Goal: Information Seeking & Learning: Learn about a topic

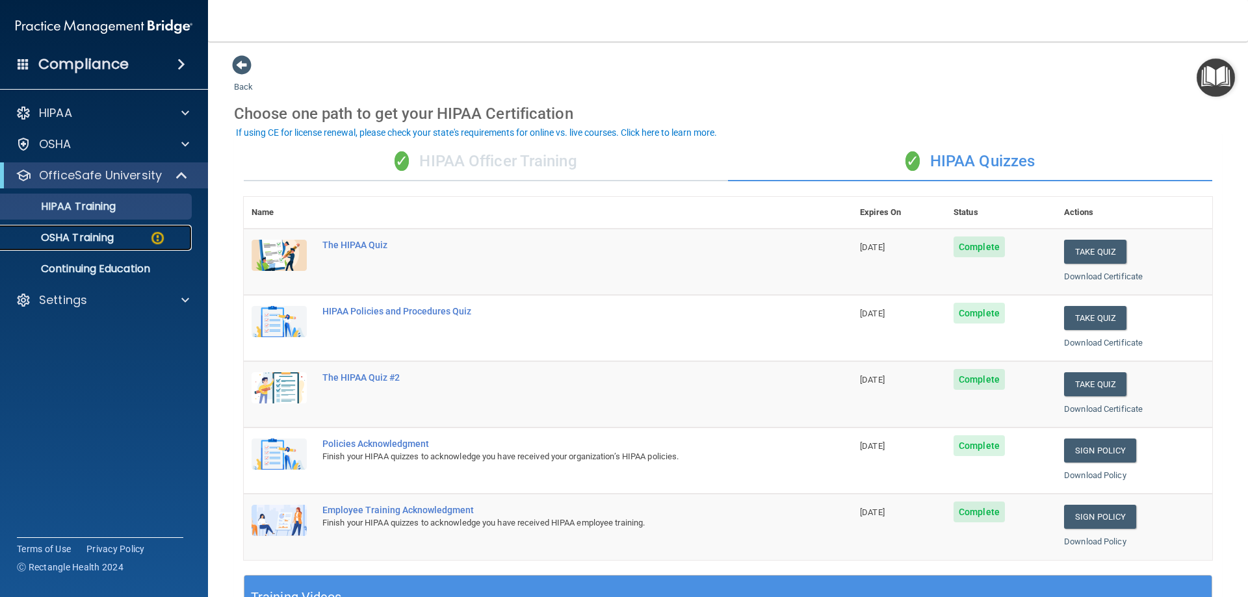
click at [92, 233] on p "OSHA Training" at bounding box center [60, 237] width 105 height 13
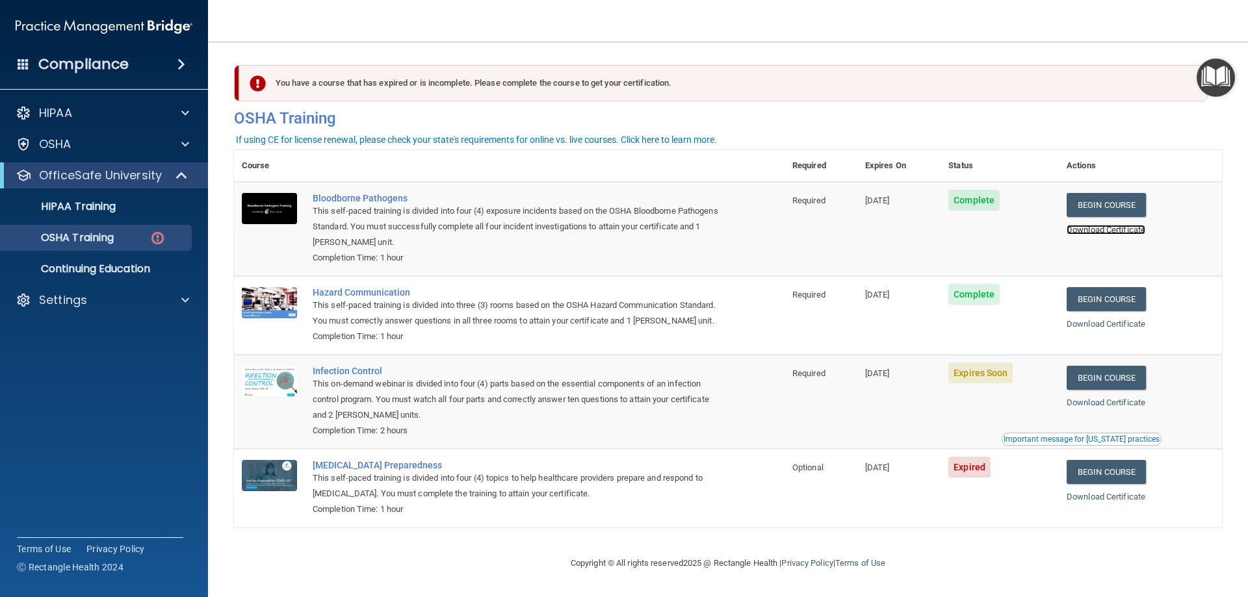
click at [1094, 231] on link "Download Certificate" at bounding box center [1106, 230] width 79 height 10
click at [1102, 390] on link "Begin Course" at bounding box center [1106, 378] width 79 height 24
click at [97, 177] on p "OfficeSafe University" at bounding box center [100, 176] width 123 height 16
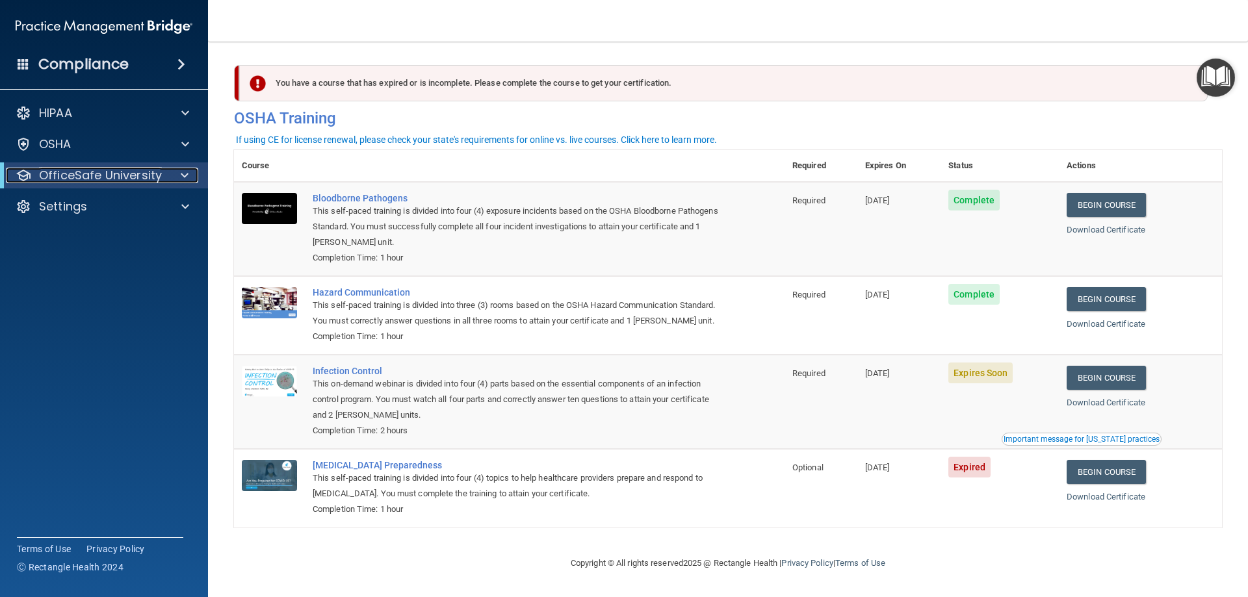
click at [98, 177] on p "OfficeSafe University" at bounding box center [100, 176] width 123 height 16
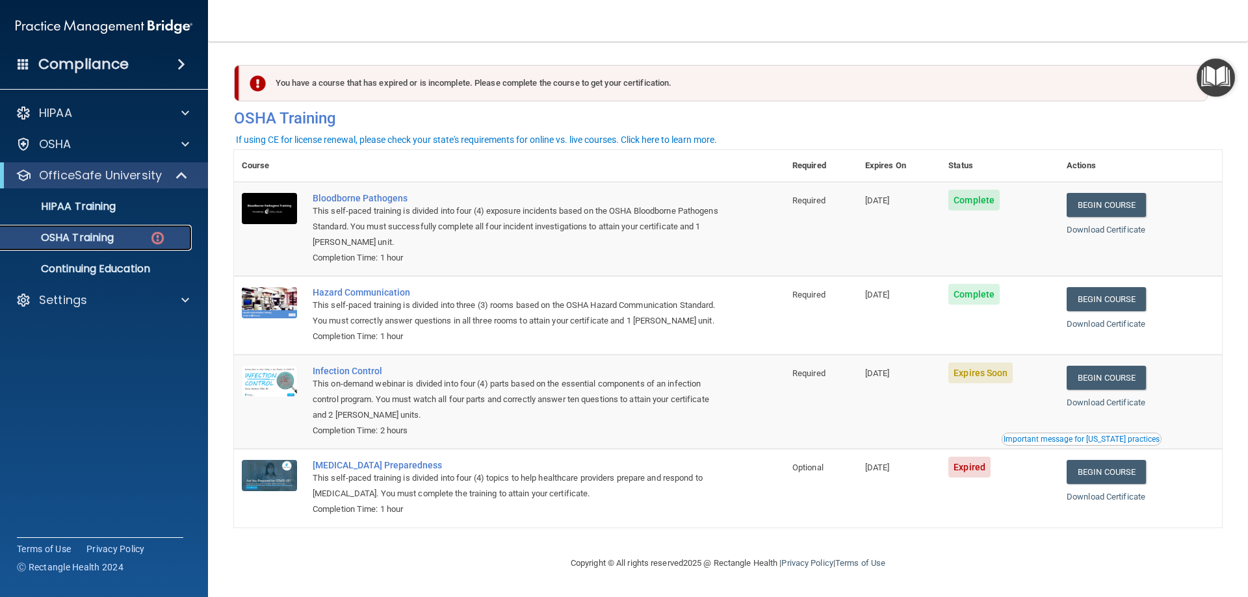
click at [83, 241] on p "OSHA Training" at bounding box center [60, 237] width 105 height 13
click at [89, 270] on p "Continuing Education" at bounding box center [96, 269] width 177 height 13
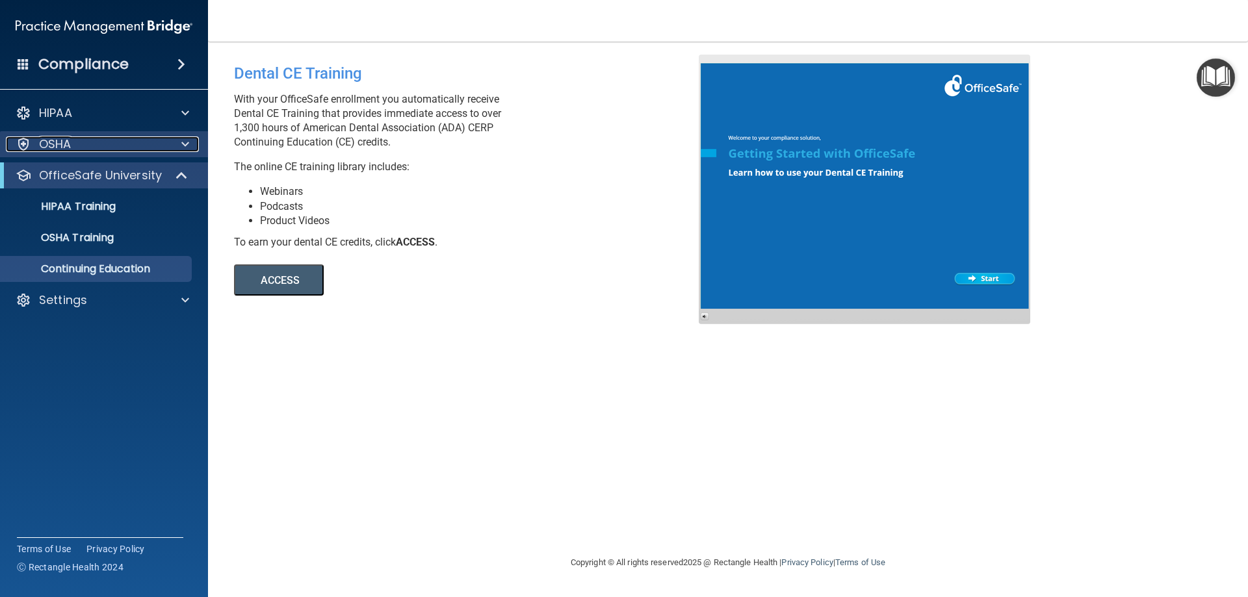
click at [60, 144] on p "OSHA" at bounding box center [55, 144] width 32 height 16
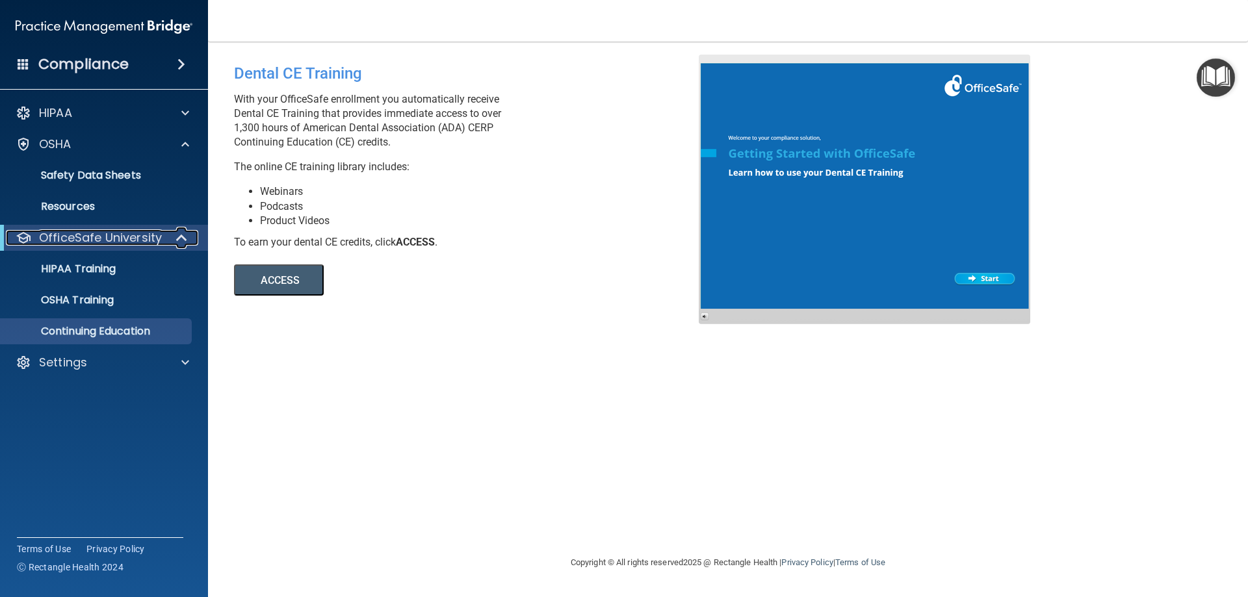
click at [51, 240] on p "OfficeSafe University" at bounding box center [100, 238] width 123 height 16
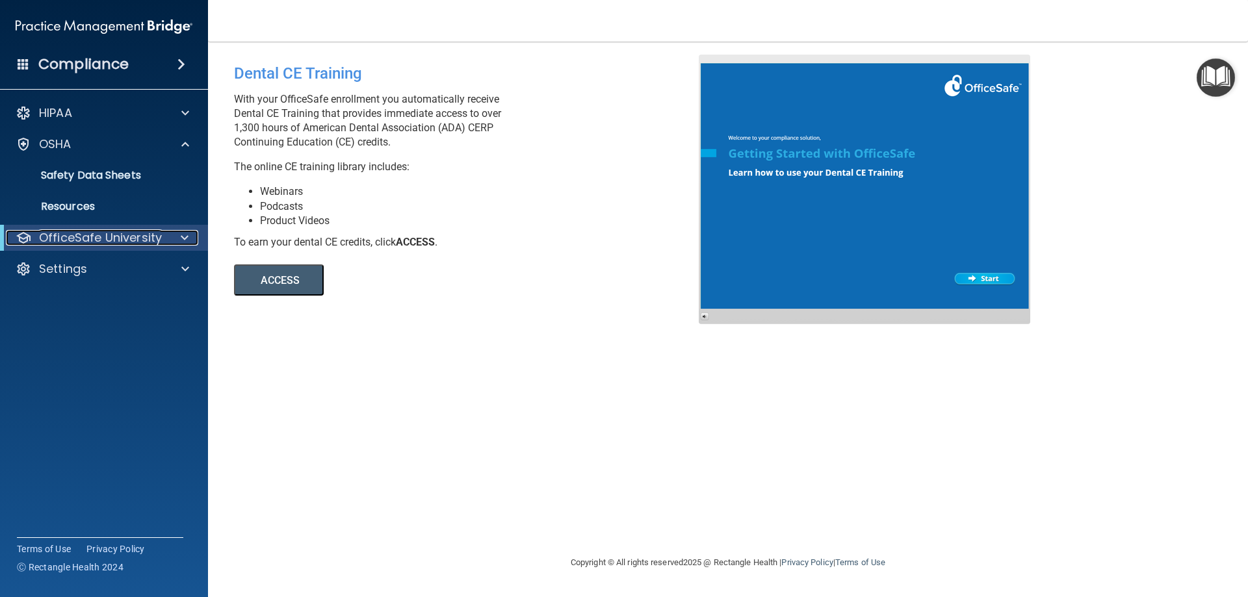
click at [51, 241] on p "OfficeSafe University" at bounding box center [100, 238] width 123 height 16
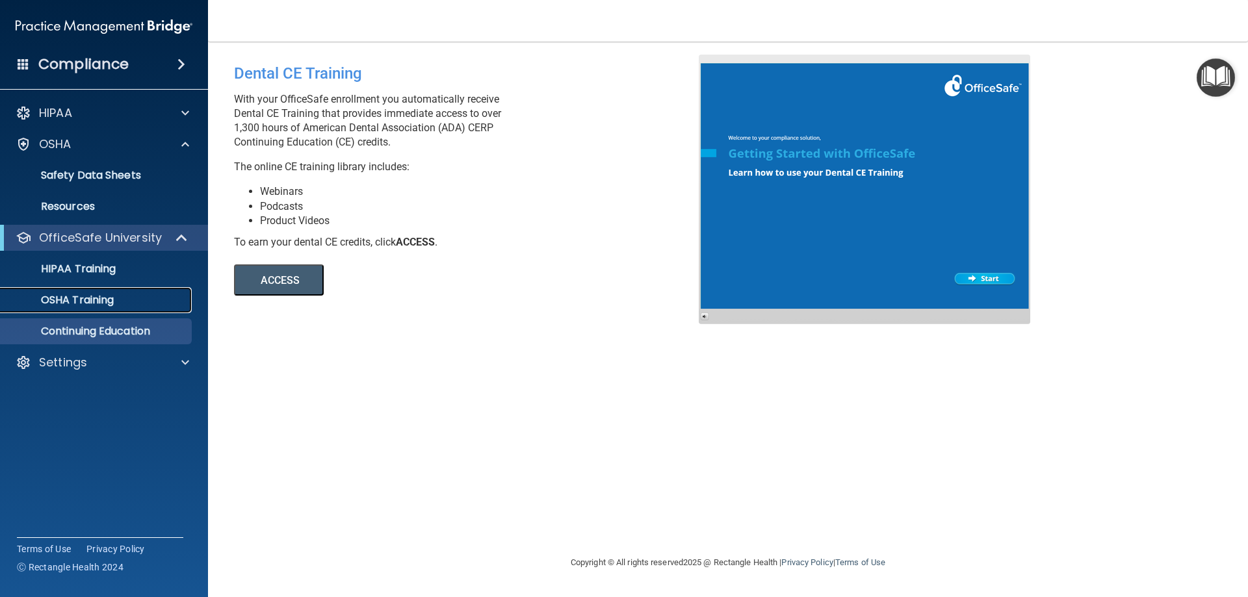
click at [61, 298] on p "OSHA Training" at bounding box center [60, 300] width 105 height 13
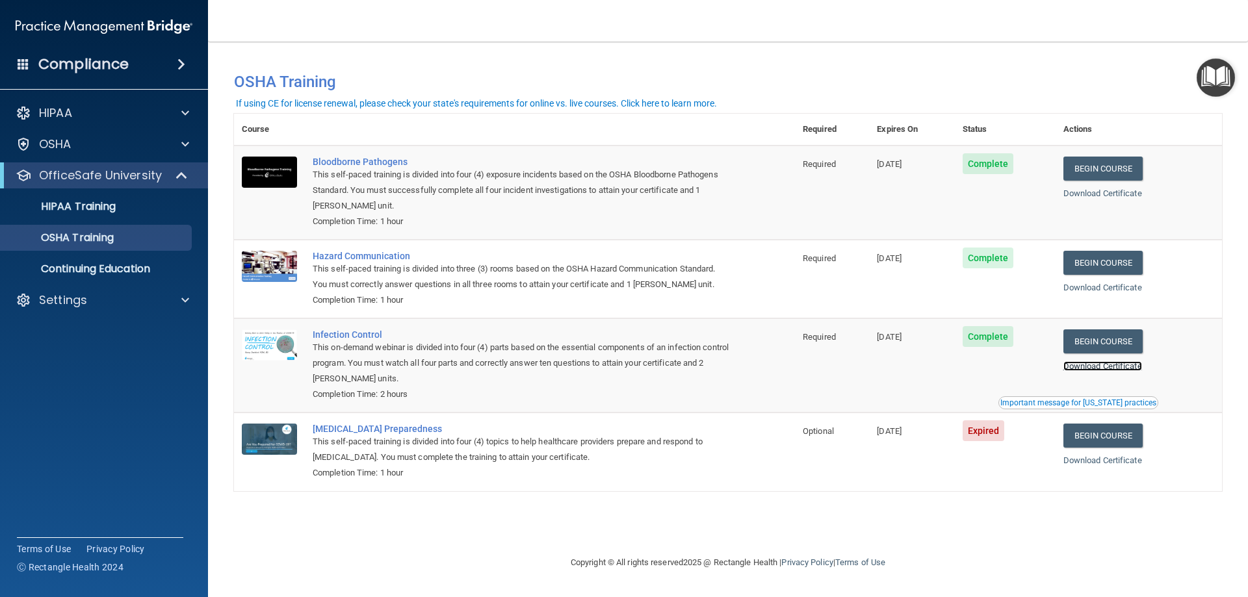
click at [1128, 369] on link "Download Certificate" at bounding box center [1102, 366] width 79 height 10
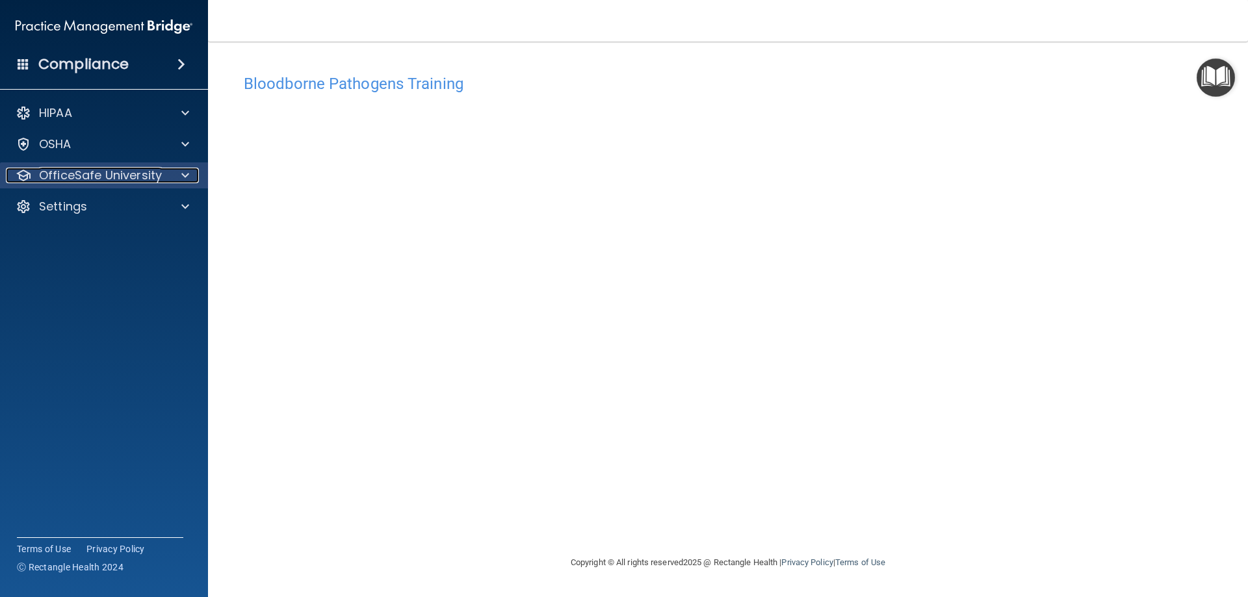
click at [88, 179] on p "OfficeSafe University" at bounding box center [100, 176] width 123 height 16
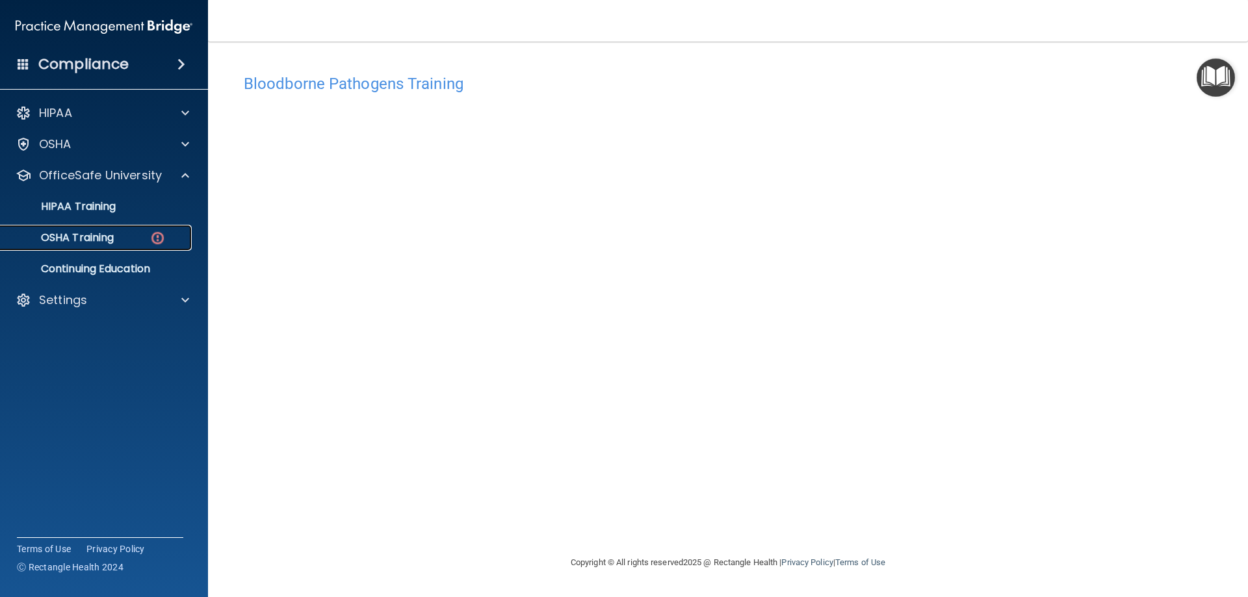
click at [89, 239] on p "OSHA Training" at bounding box center [60, 237] width 105 height 13
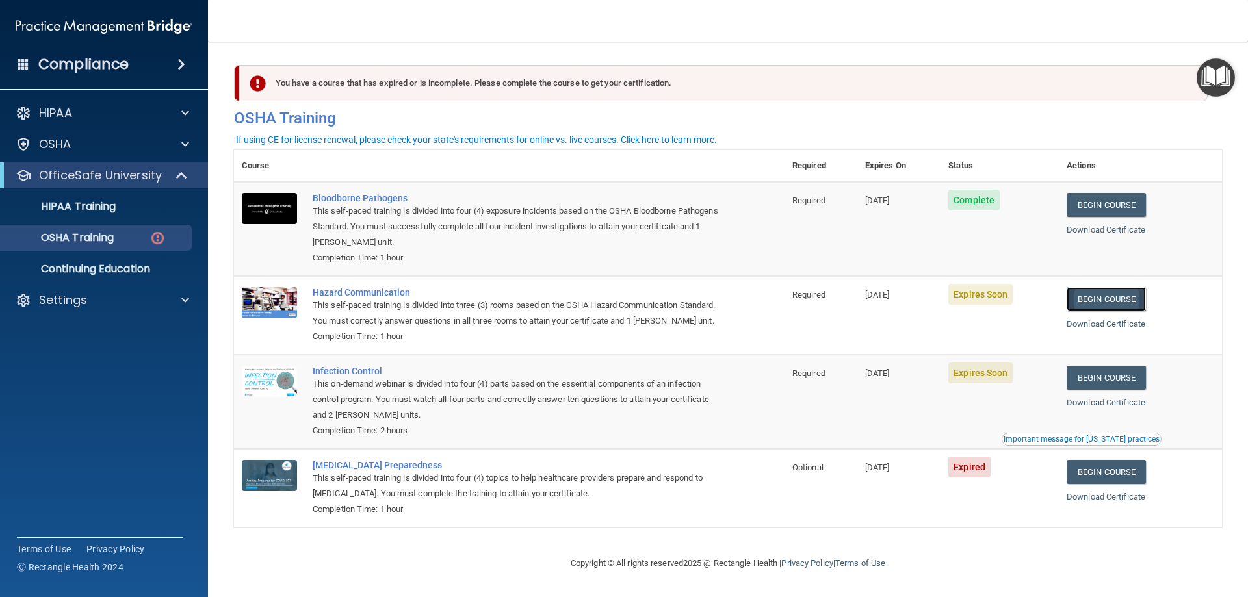
click at [1106, 304] on link "Begin Course" at bounding box center [1106, 299] width 79 height 24
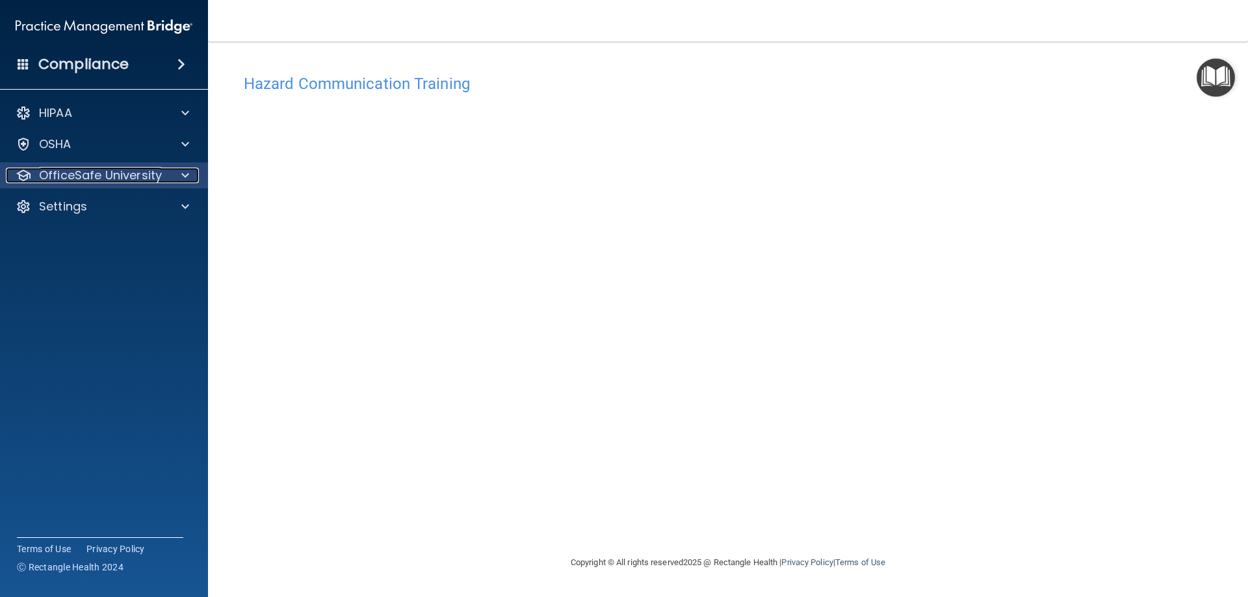
click at [62, 173] on p "OfficeSafe University" at bounding box center [100, 176] width 123 height 16
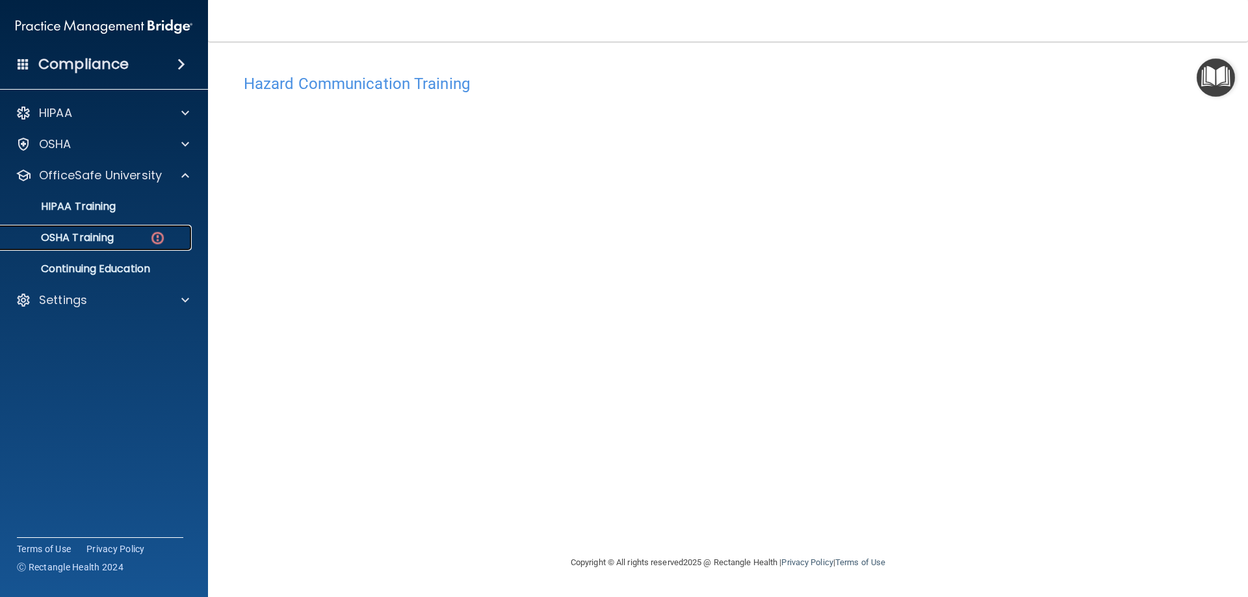
click at [70, 236] on p "OSHA Training" at bounding box center [60, 237] width 105 height 13
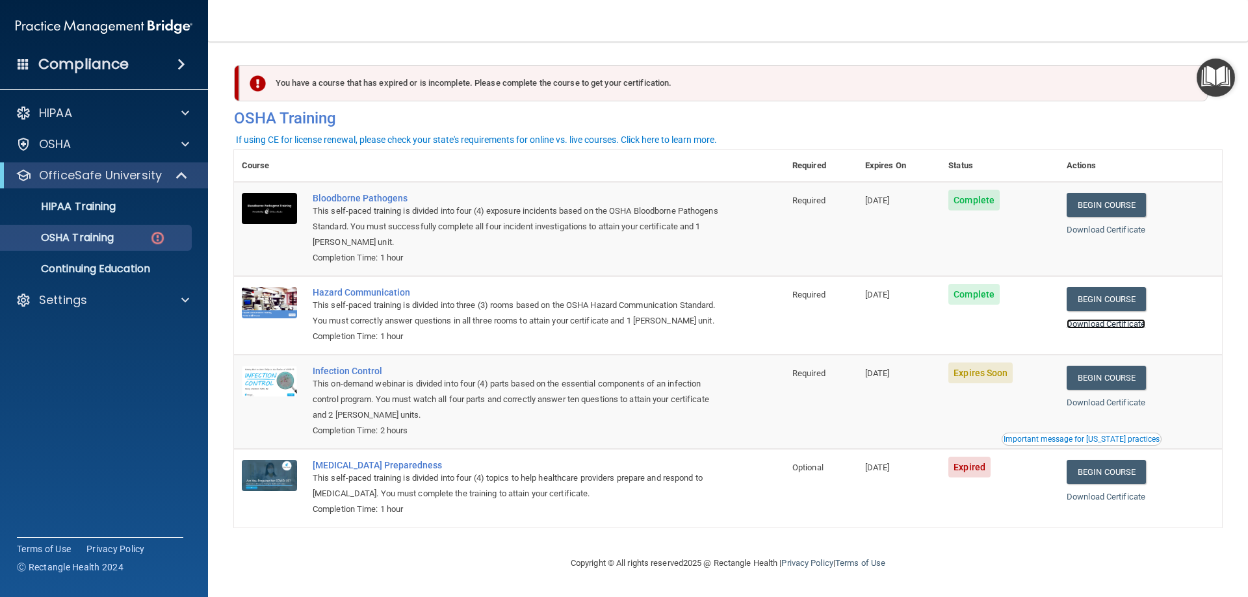
click at [1114, 326] on link "Download Certificate" at bounding box center [1106, 324] width 79 height 10
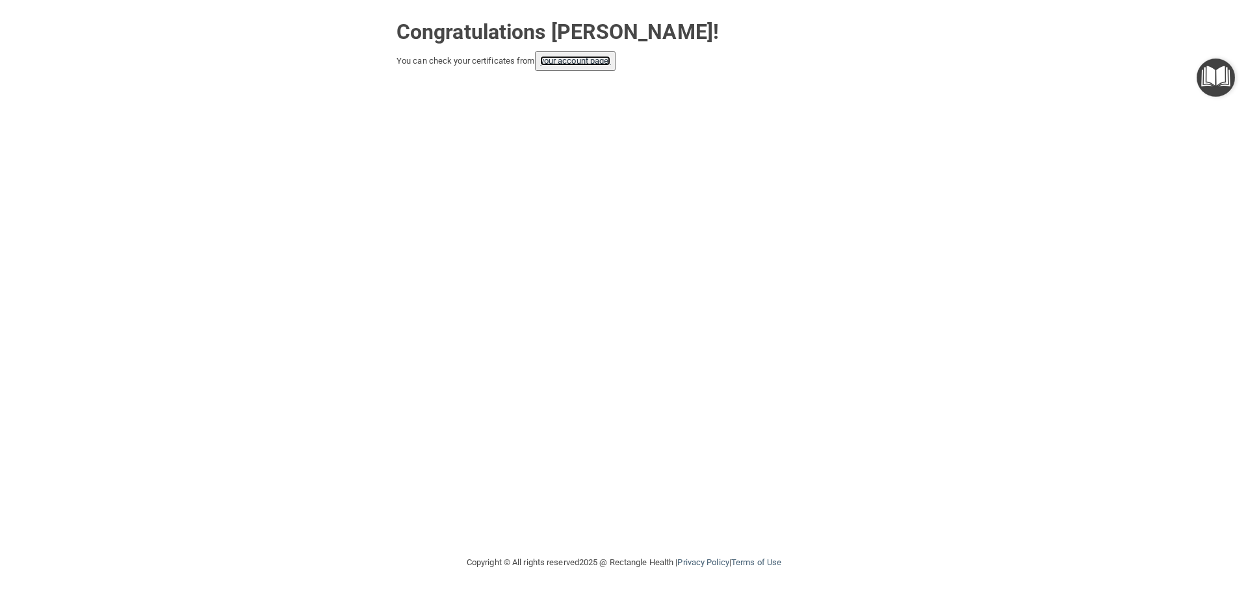
click at [581, 60] on link "your account page!" at bounding box center [575, 61] width 71 height 10
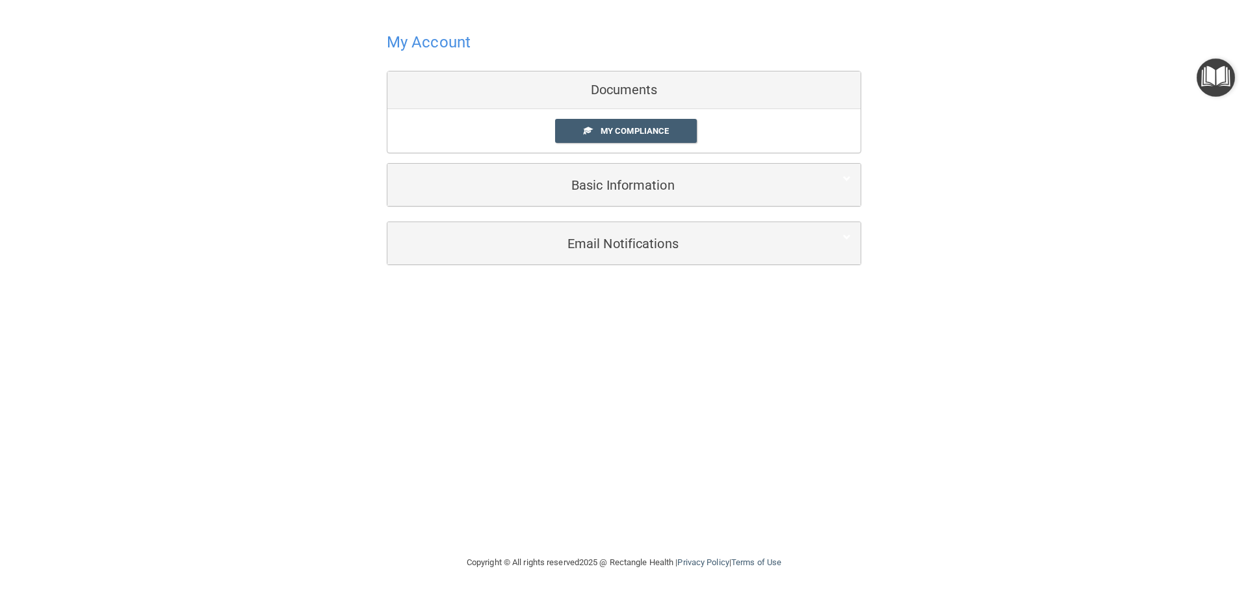
click at [584, 88] on div "Documents" at bounding box center [623, 90] width 473 height 38
click at [605, 135] on span "My Compliance" at bounding box center [635, 131] width 68 height 10
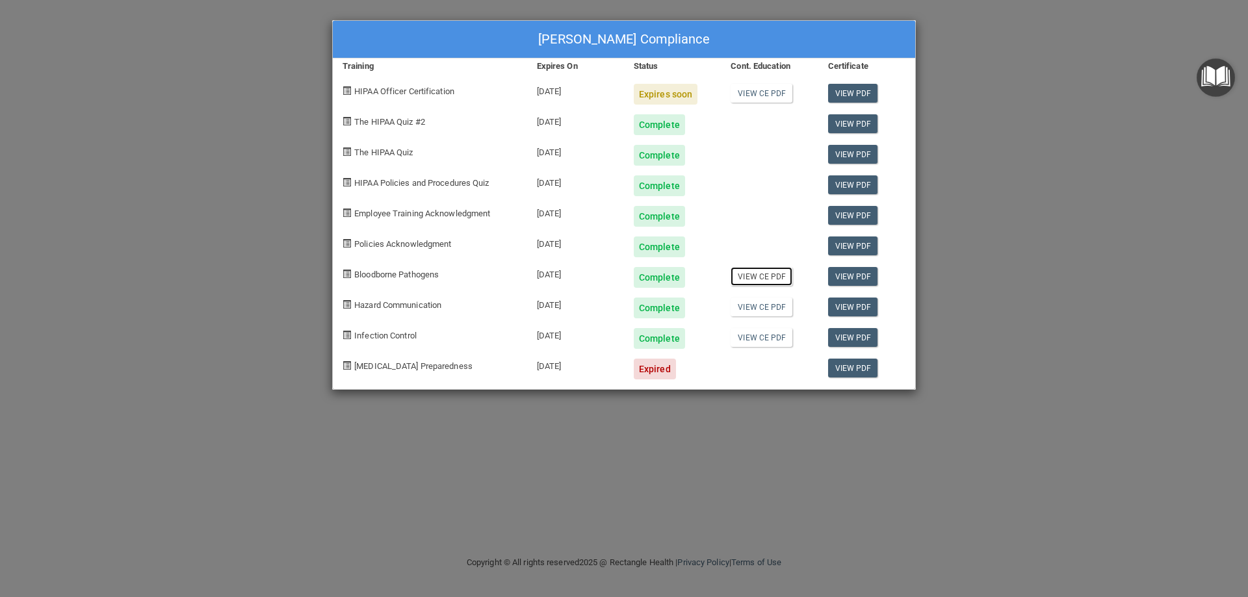
click at [758, 276] on link "View CE PDF" at bounding box center [762, 276] width 62 height 19
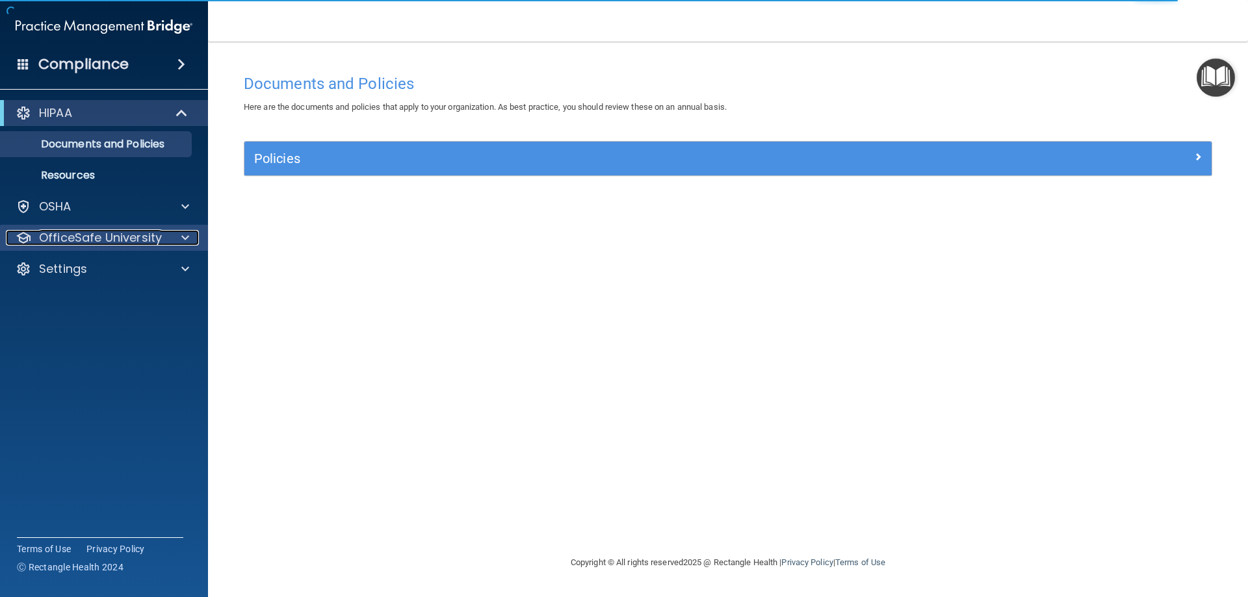
click at [136, 242] on p "OfficeSafe University" at bounding box center [100, 238] width 123 height 16
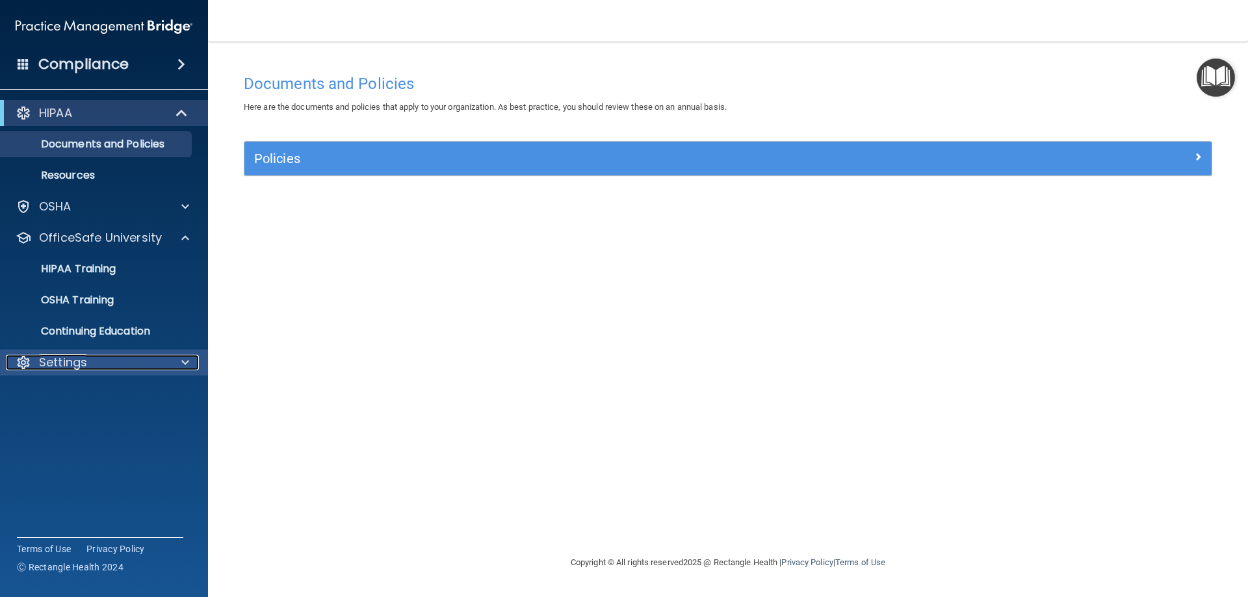
click at [68, 365] on p "Settings" at bounding box center [63, 363] width 48 height 16
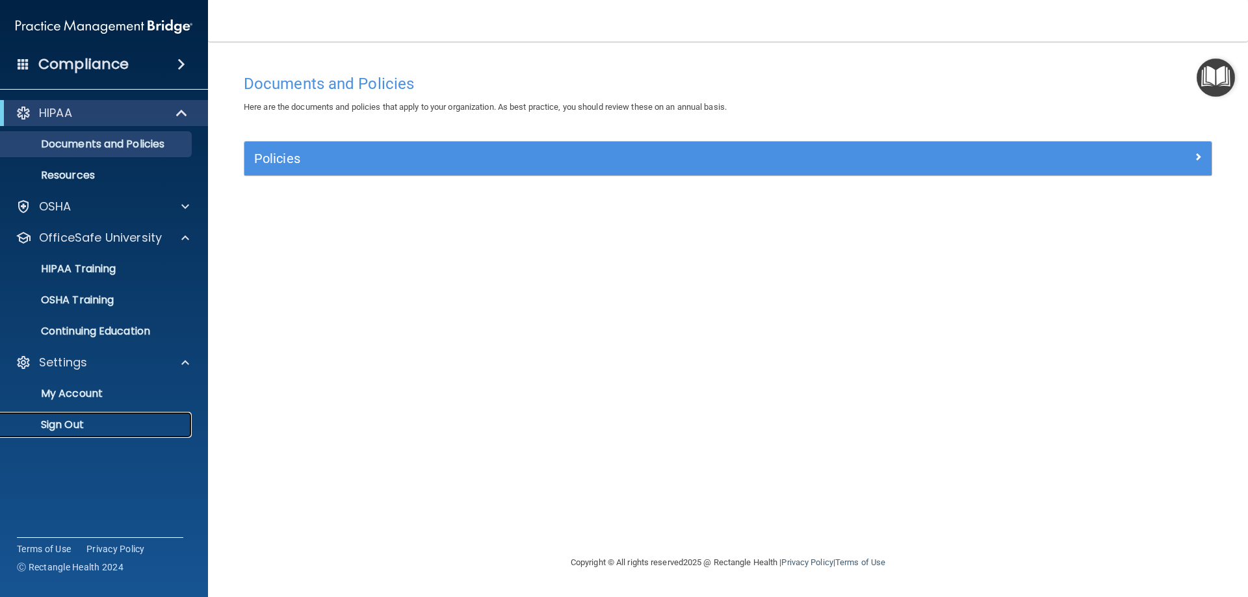
click at [75, 420] on p "Sign Out" at bounding box center [96, 425] width 177 height 13
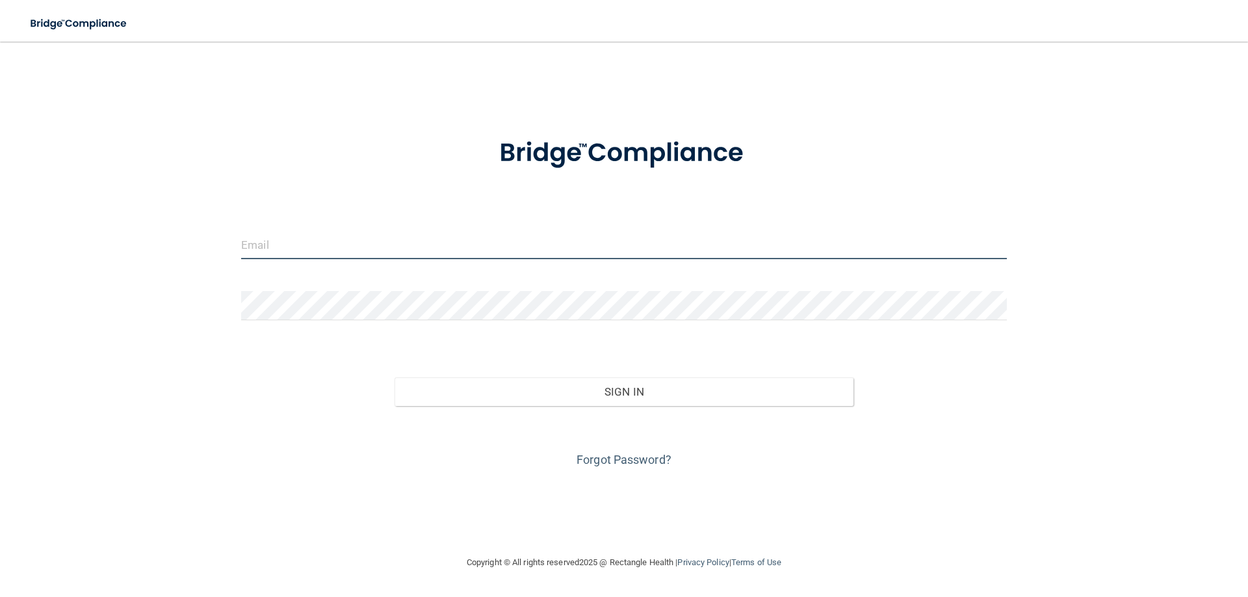
click at [275, 248] on input "email" at bounding box center [624, 244] width 766 height 29
type input "jenndalton555@gmail.com"
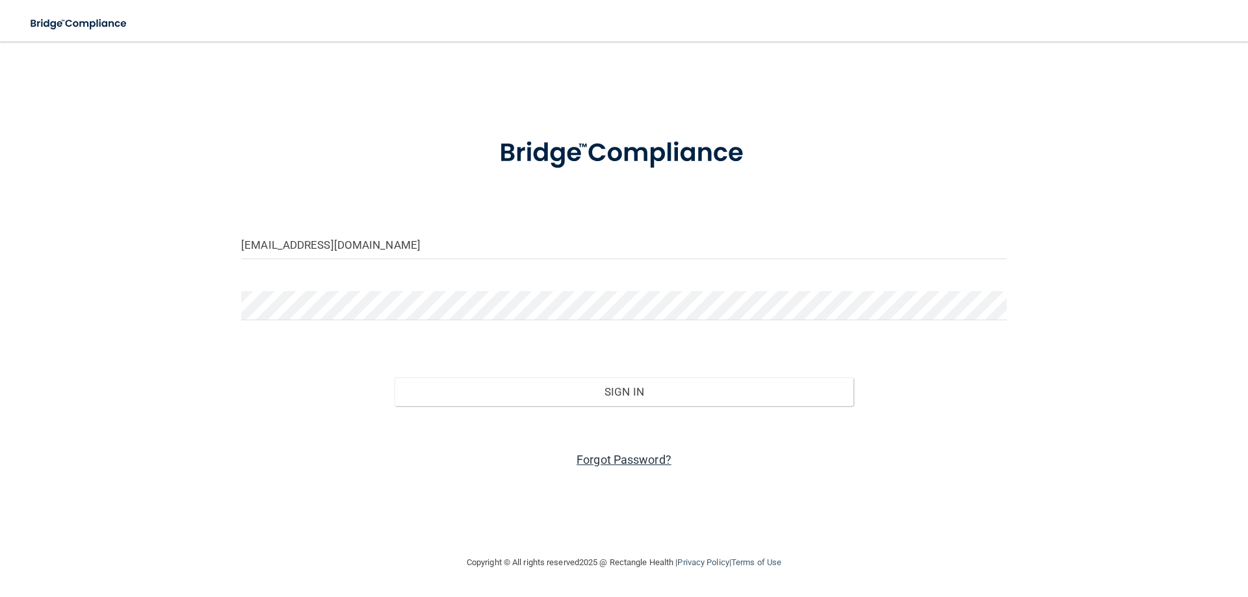
click at [620, 460] on link "Forgot Password?" at bounding box center [624, 460] width 95 height 14
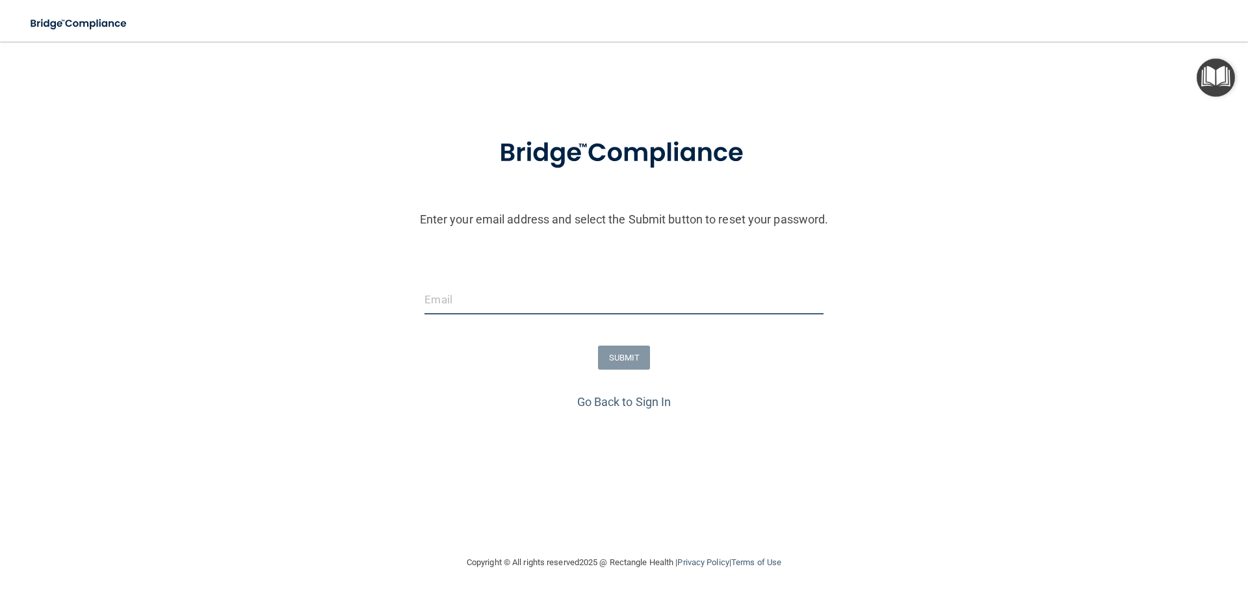
click at [468, 294] on input "email" at bounding box center [623, 299] width 398 height 29
type input "jenndalton555@gmail.com"
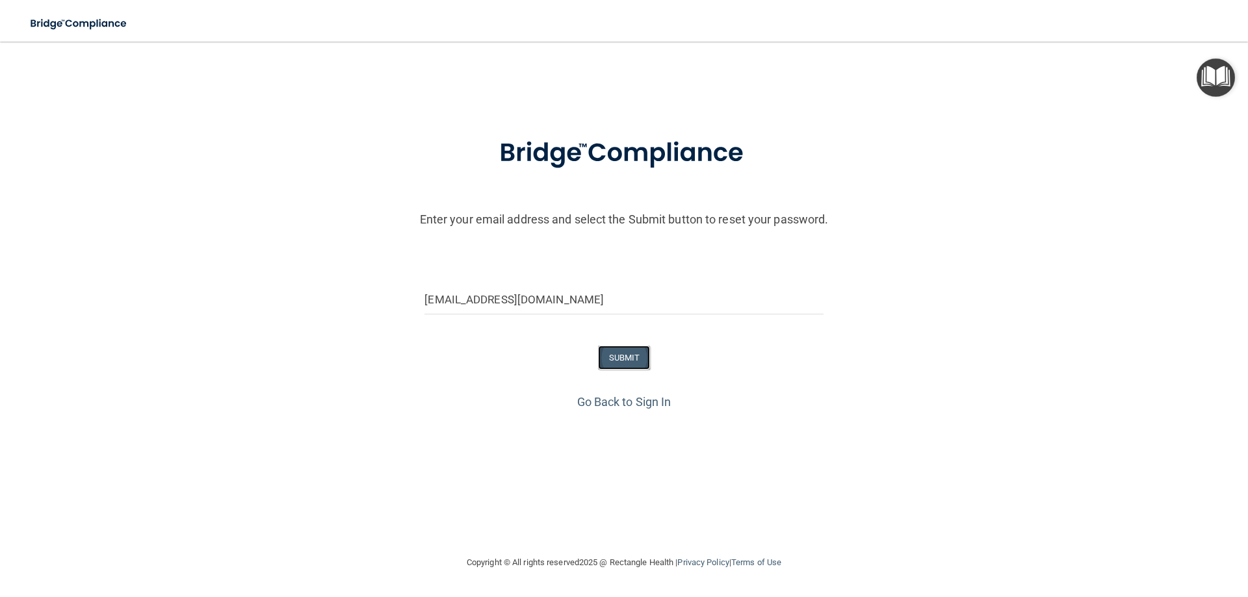
click at [630, 354] on button "SUBMIT" at bounding box center [624, 358] width 53 height 24
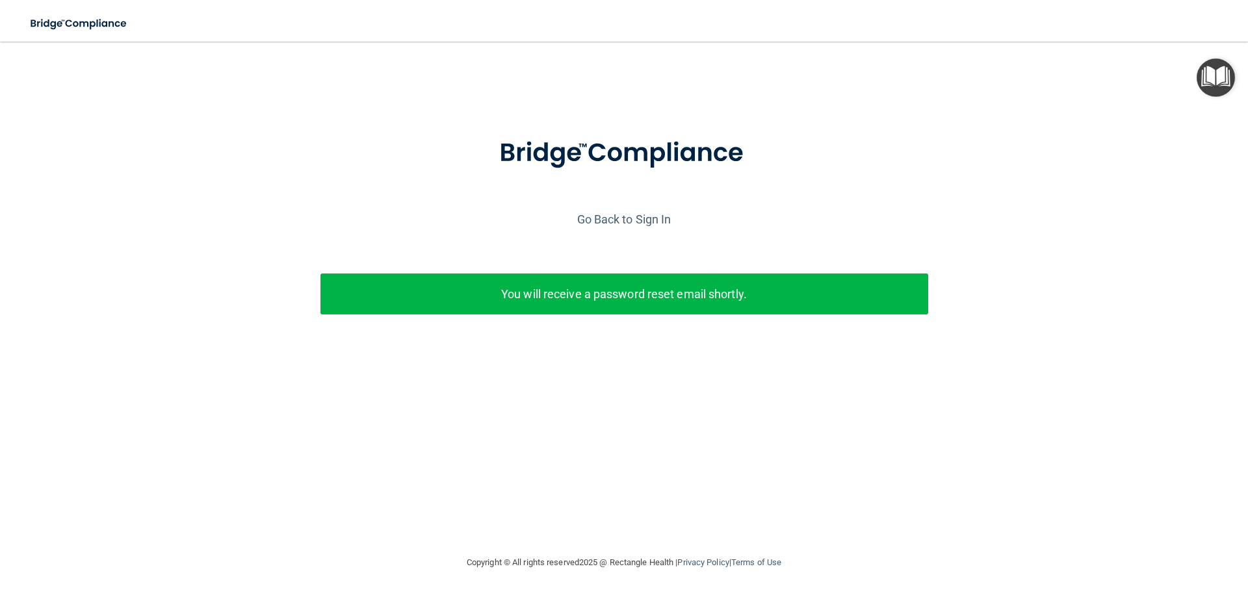
click at [643, 299] on p "You will receive a password reset email shortly." at bounding box center [624, 293] width 588 height 21
click at [519, 301] on p "You will receive a password reset email shortly." at bounding box center [624, 293] width 588 height 21
click at [591, 214] on link "Go Back to Sign In" at bounding box center [624, 220] width 94 height 14
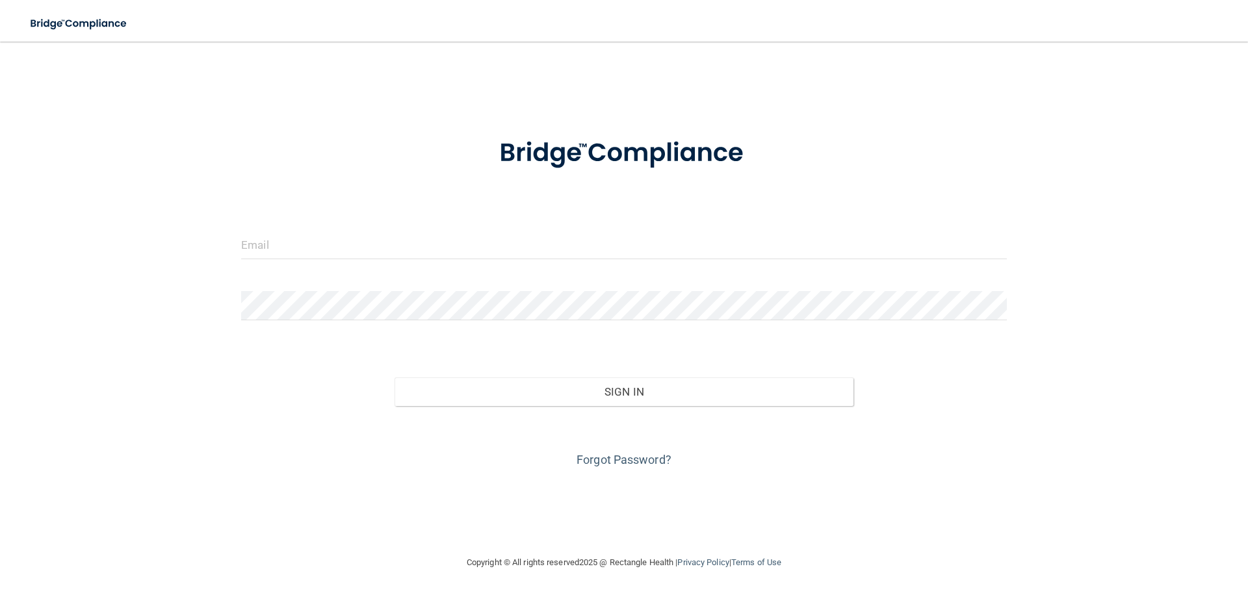
click at [357, 229] on form "Invalid email/password. You don't have permission to access that page. Sign In …" at bounding box center [624, 295] width 766 height 351
click at [298, 253] on input "email" at bounding box center [624, 244] width 766 height 29
type input "jenndalton555@gmail.com"
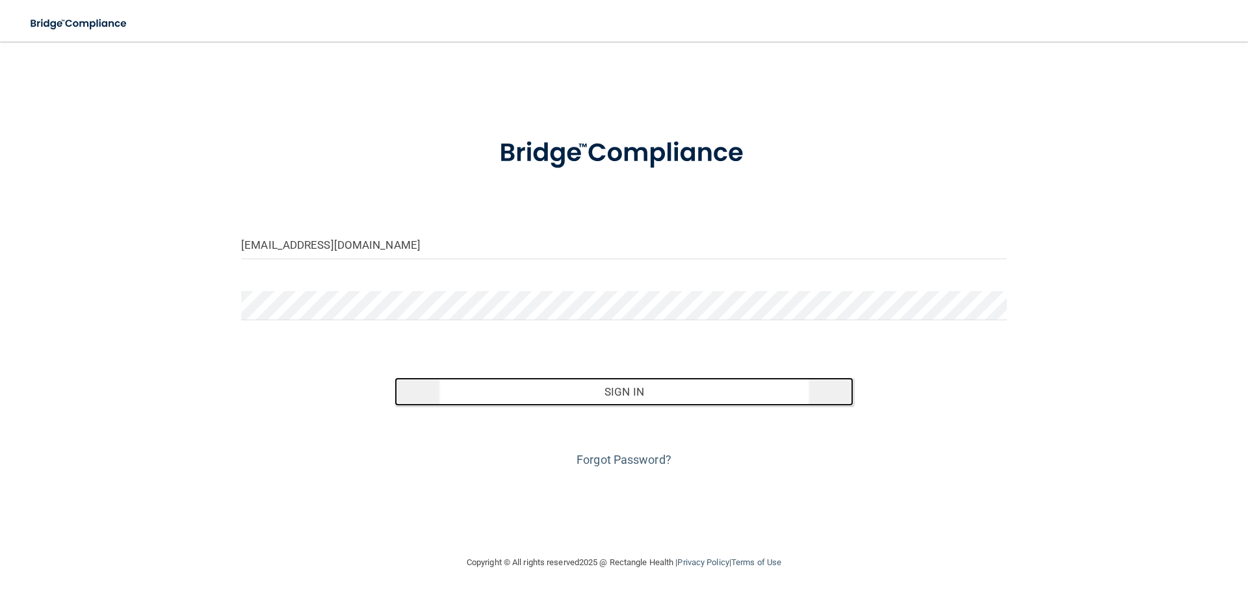
click at [481, 393] on button "Sign In" at bounding box center [625, 392] width 460 height 29
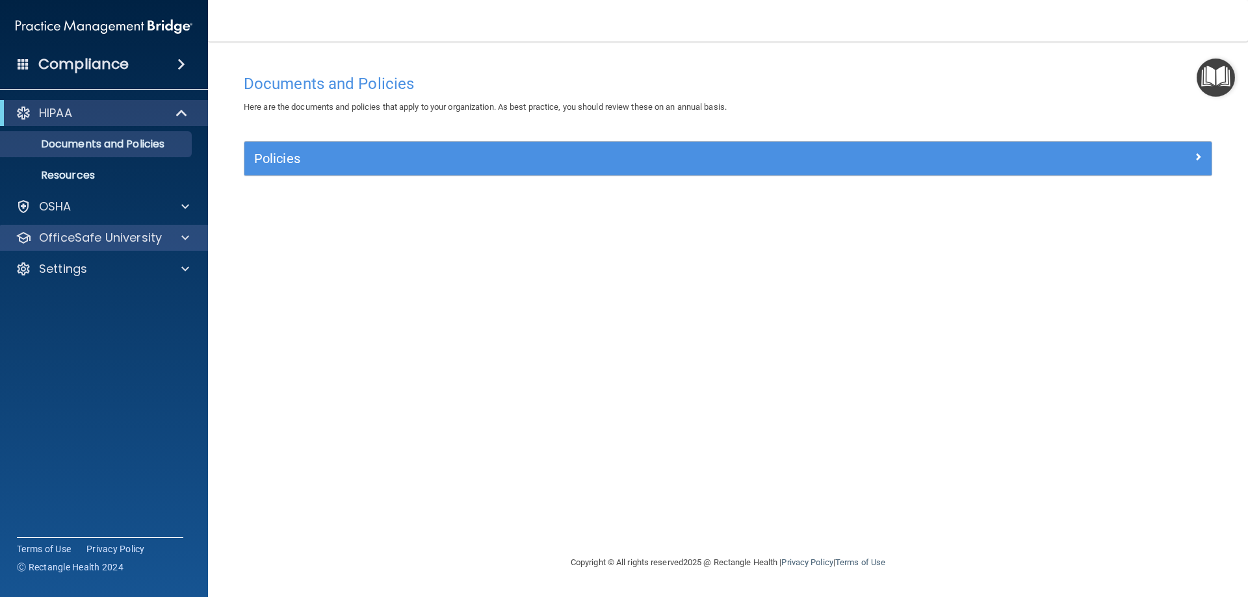
click at [114, 247] on div "OfficeSafe University" at bounding box center [104, 238] width 209 height 26
click at [187, 243] on span at bounding box center [185, 238] width 8 height 16
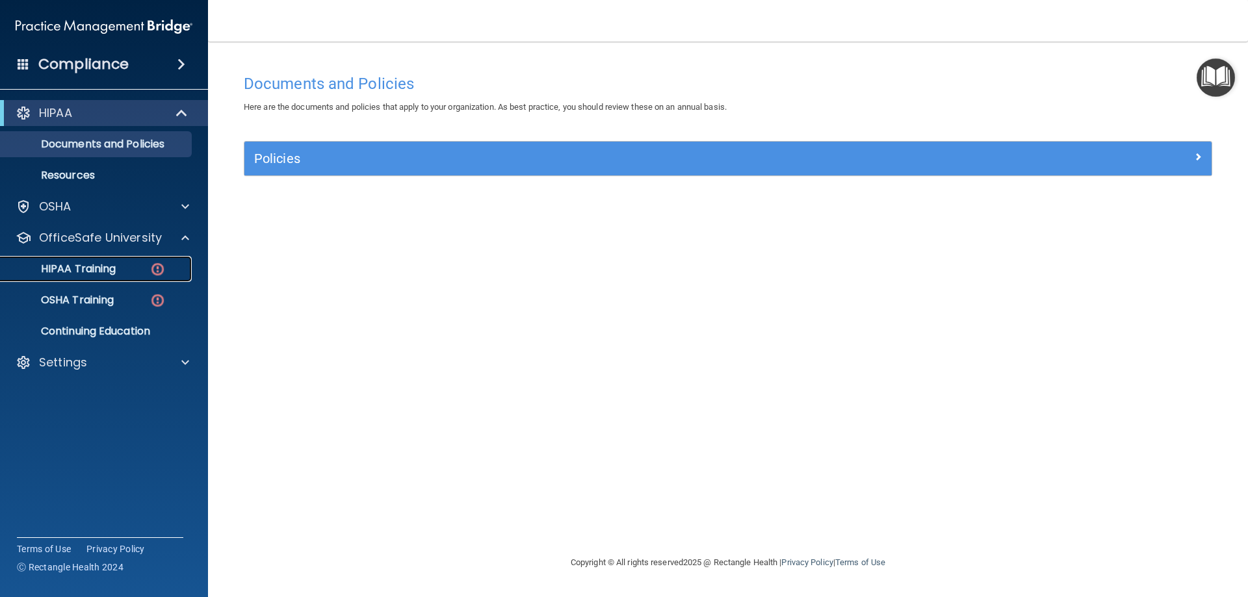
click at [66, 278] on link "HIPAA Training" at bounding box center [89, 269] width 205 height 26
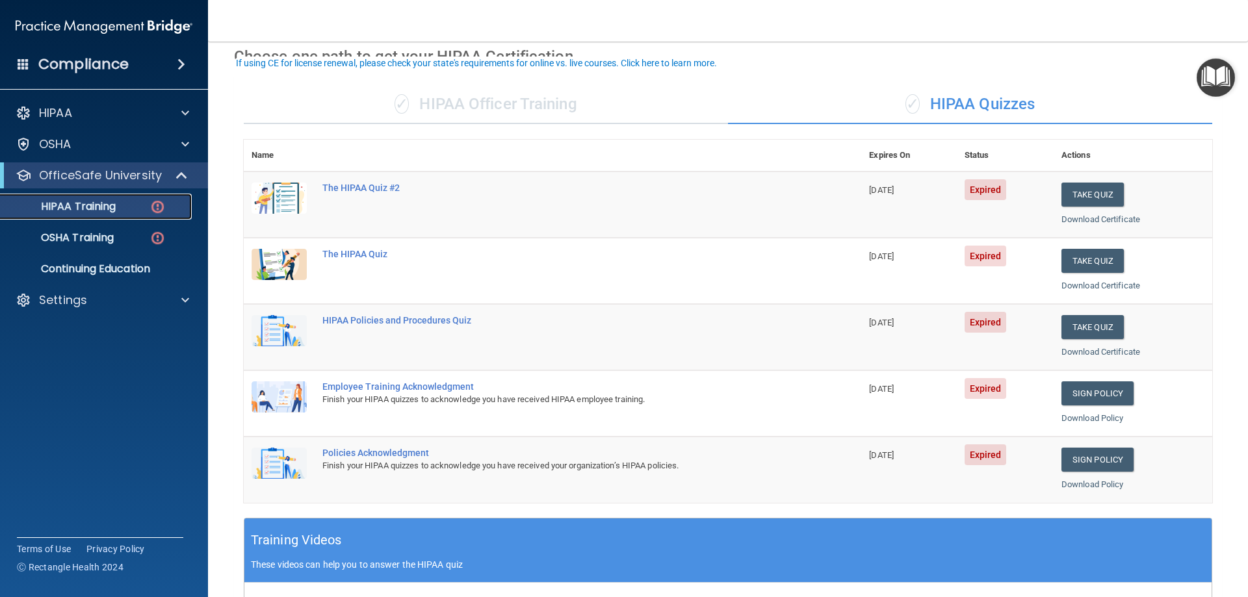
scroll to position [57, 0]
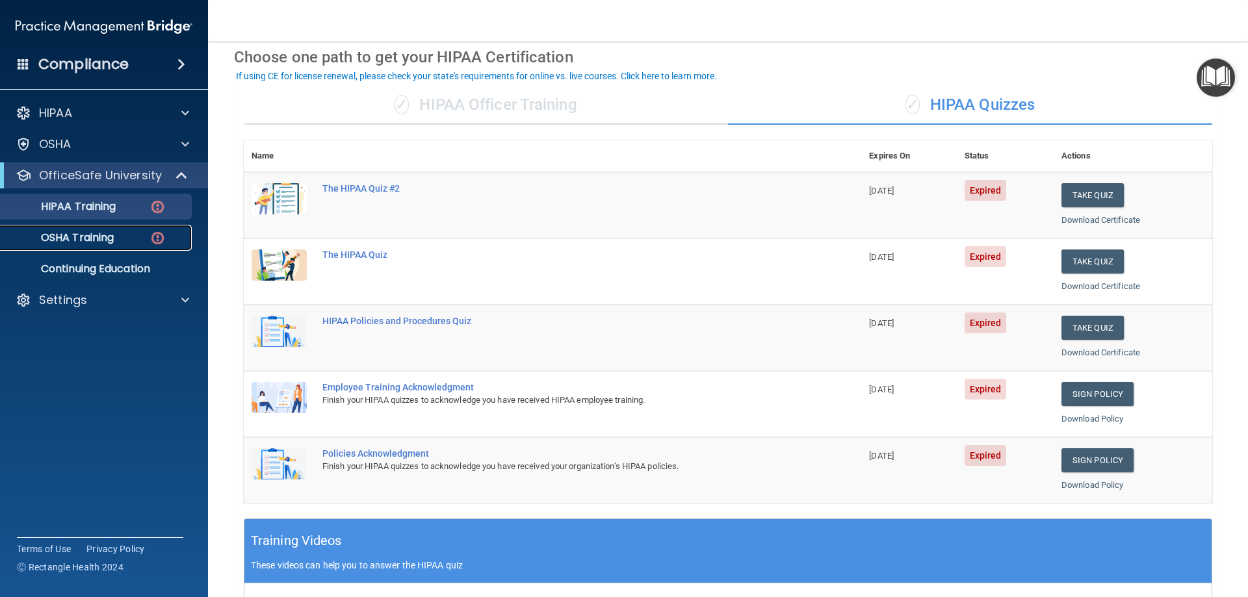
click at [151, 238] on img at bounding box center [157, 238] width 16 height 16
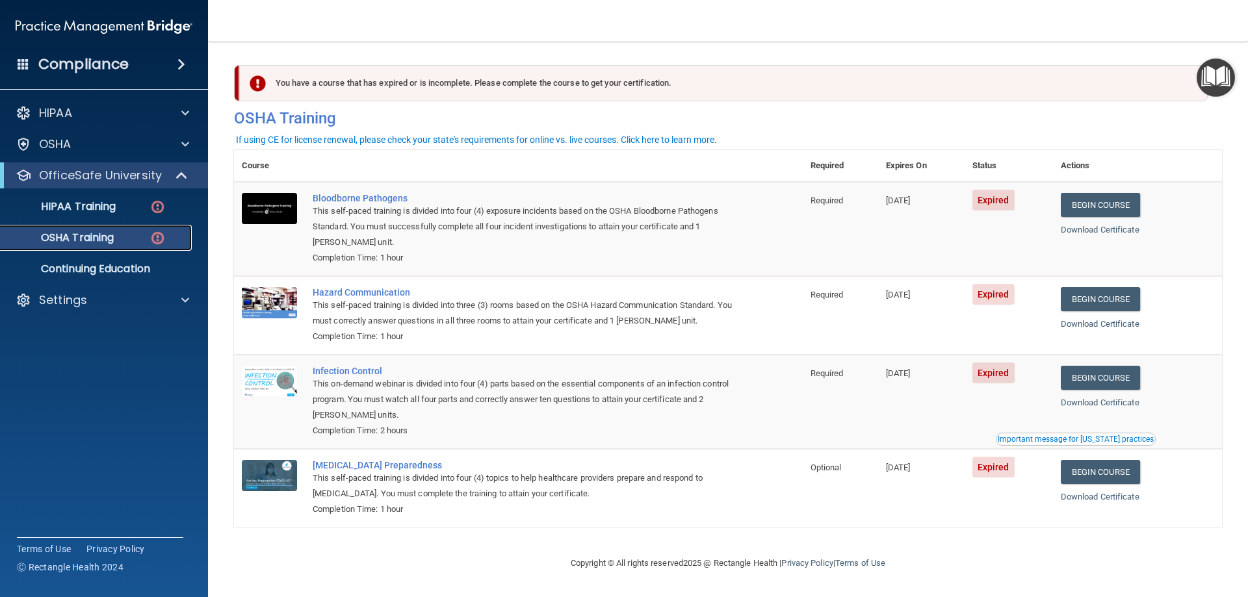
scroll to position [1, 0]
click at [105, 214] on link "HIPAA Training" at bounding box center [89, 207] width 205 height 26
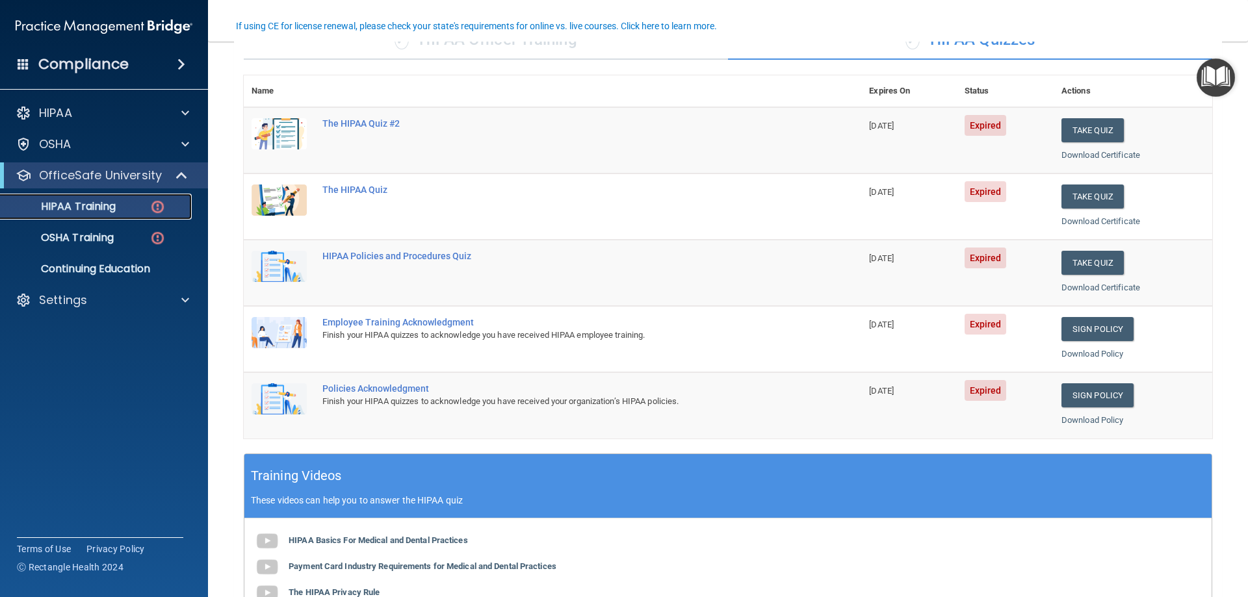
scroll to position [57, 0]
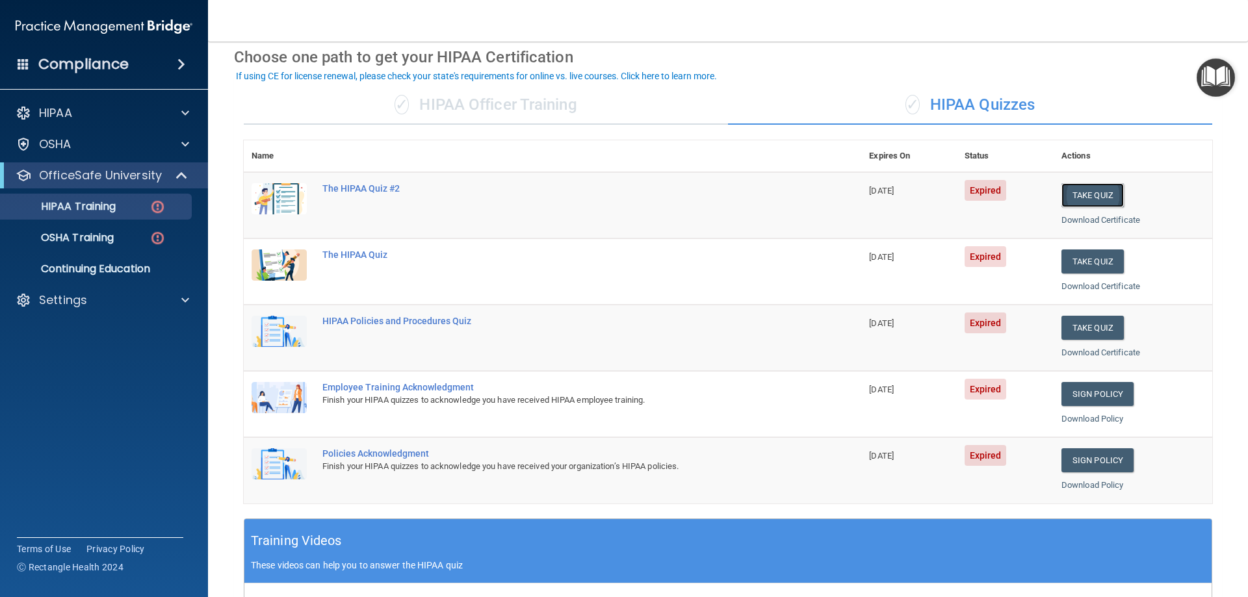
click at [1091, 196] on button "Take Quiz" at bounding box center [1092, 195] width 62 height 24
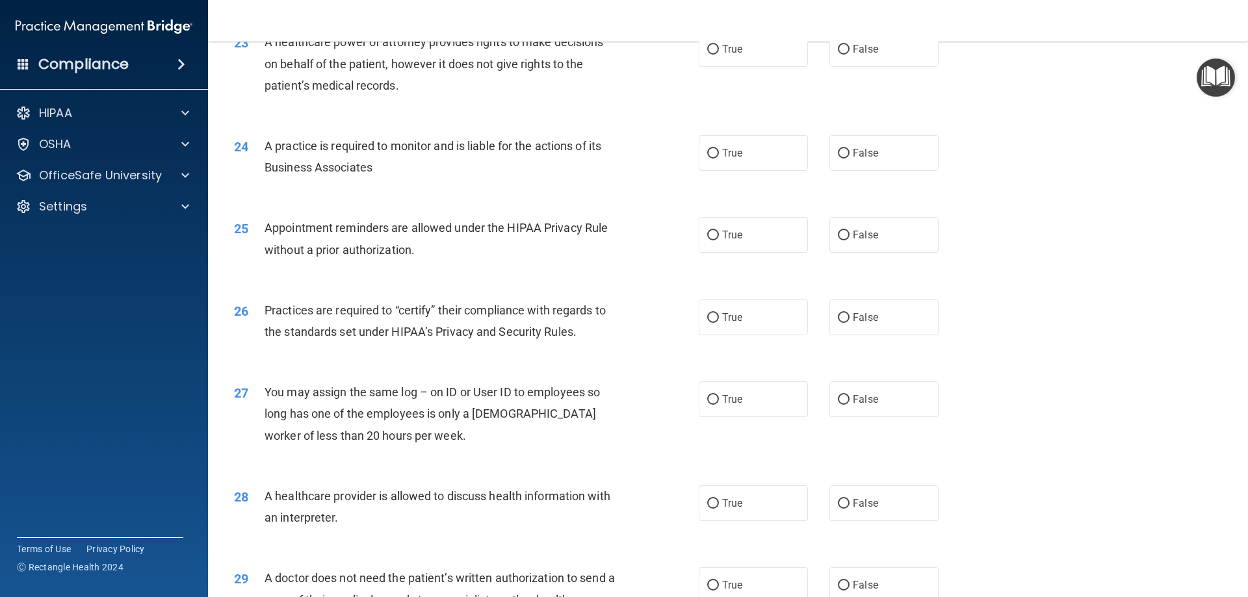
scroll to position [2168, 0]
